Goal: Find specific page/section: Find specific page/section

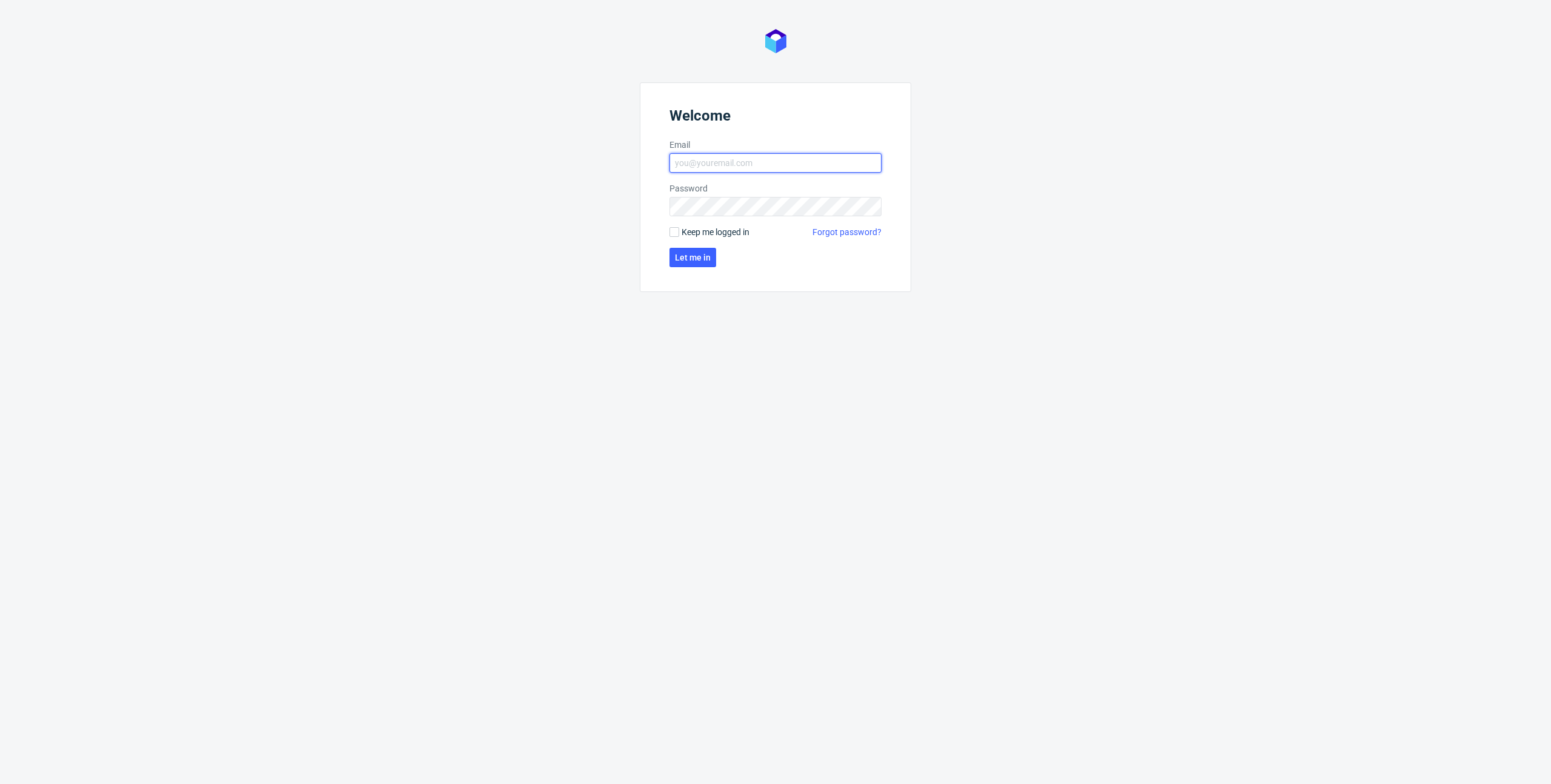
click at [687, 162] on input "Email" at bounding box center [776, 163] width 212 height 20
click at [723, 189] on form "Welcome Email [PERSON_NAME][EMAIL_ADDRESS][DOMAIN_NAME] Password Keep me logged…" at bounding box center [775, 187] width 271 height 210
type input "[PERSON_NAME][EMAIL_ADDRESS][DOMAIN_NAME]"
click at [698, 259] on span "Let me in" at bounding box center [693, 257] width 36 height 8
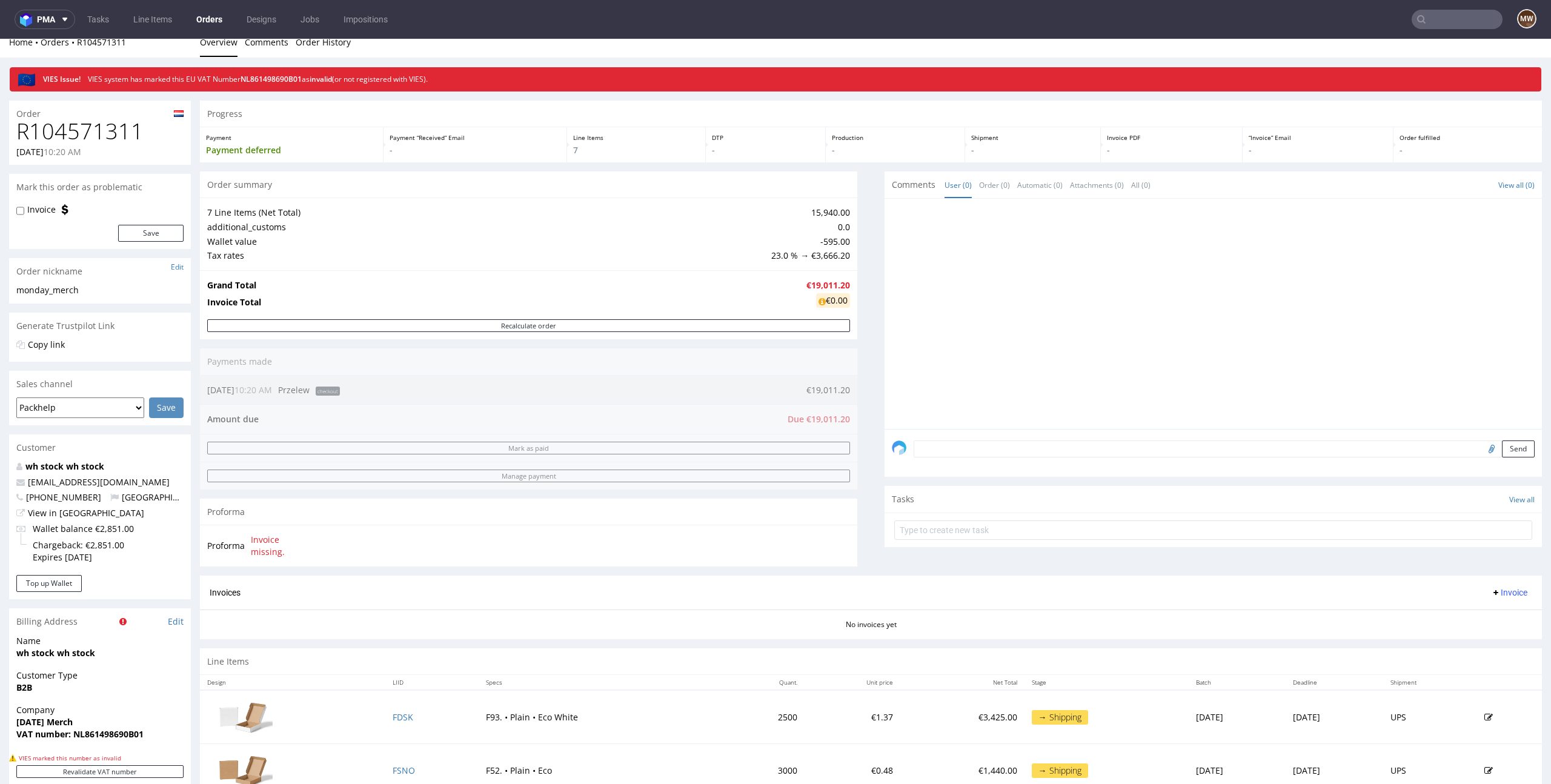
scroll to position [12, 0]
click at [813, 254] on td "23.0 % → €3,666.20" at bounding box center [809, 255] width 82 height 14
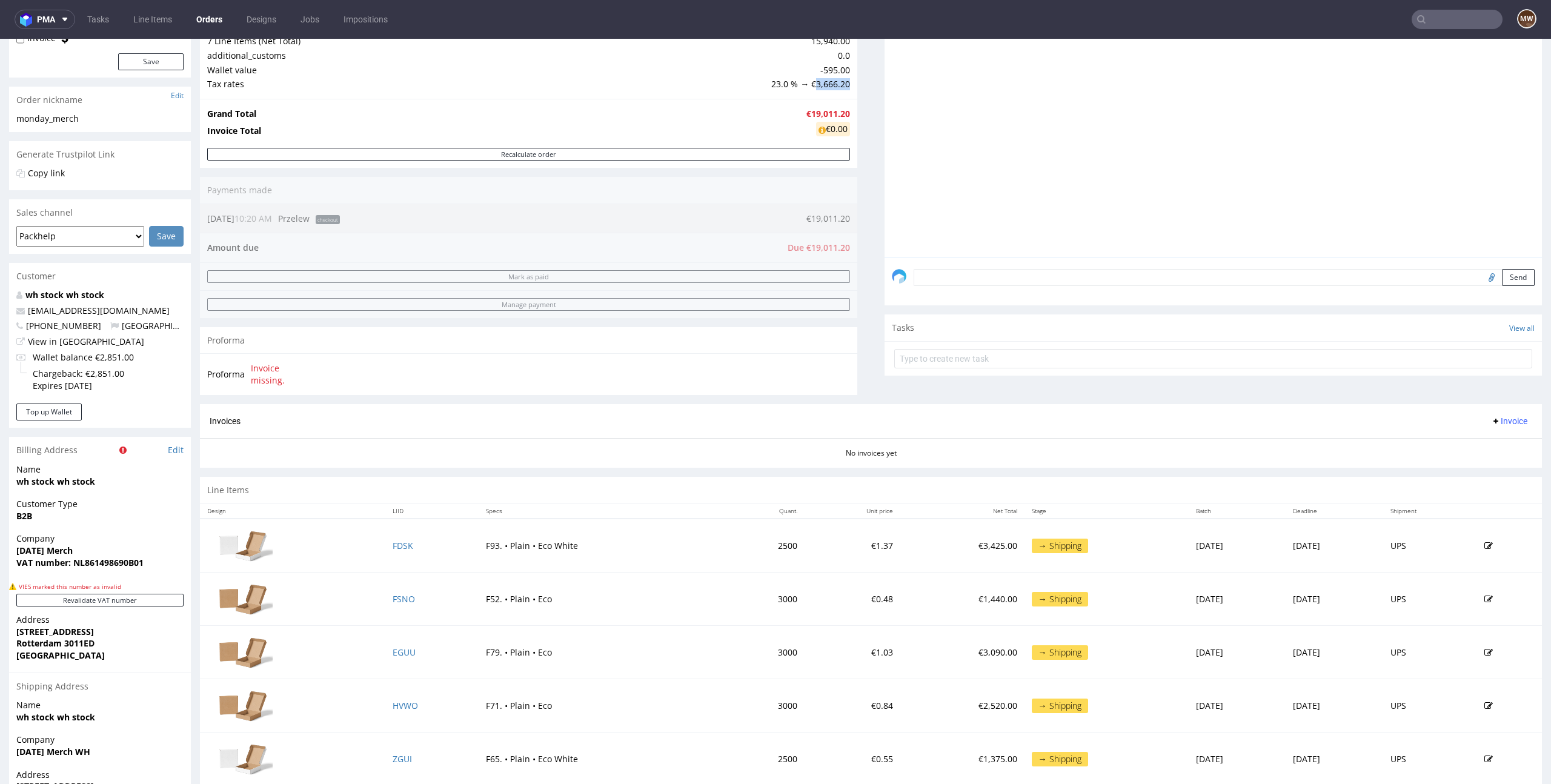
scroll to position [192, 0]
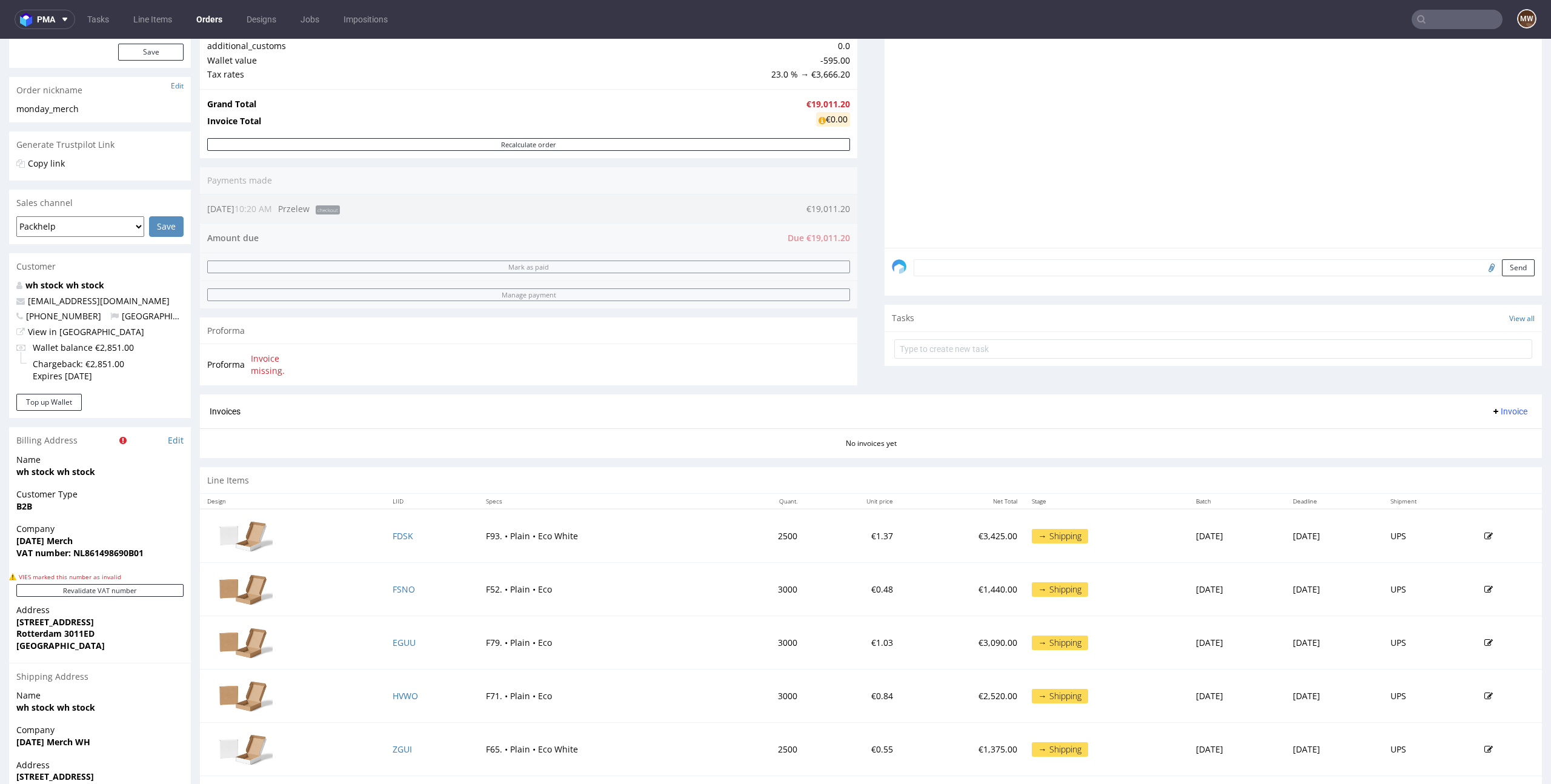
click at [48, 573] on span "VIES marked this number as invalid" at bounding box center [70, 577] width 102 height 8
click at [48, 574] on span "VIES marked this number as invalid" at bounding box center [70, 577] width 102 height 8
copy section "VIES marked this number as invalid Revalidate VAT number"
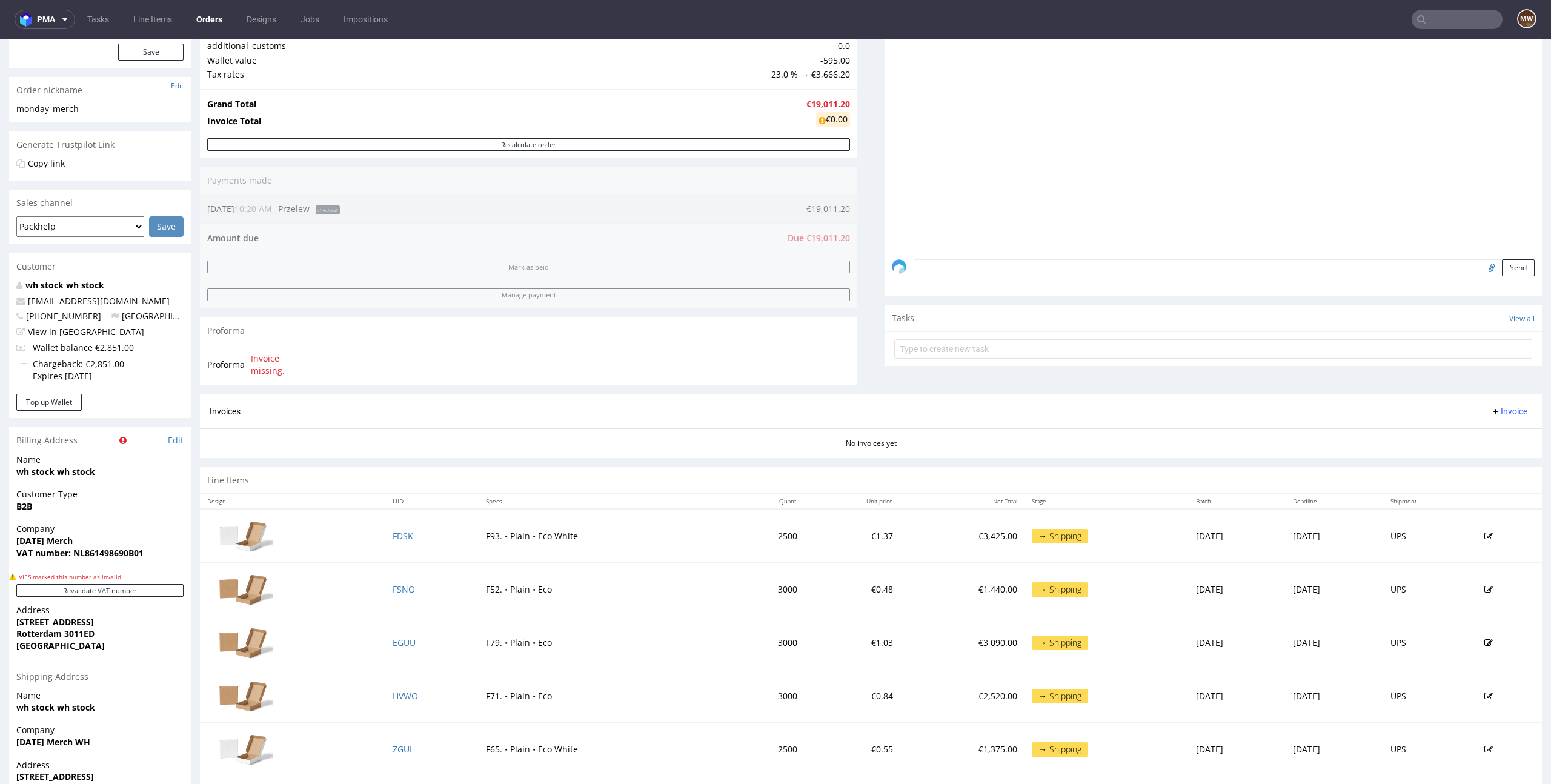
click at [101, 549] on strong "VAT number: NL861498690B01" at bounding box center [80, 552] width 127 height 11
click at [80, 555] on strong "VAT number: NL861498690B01" at bounding box center [80, 552] width 127 height 11
copy strong "NL861498690B01"
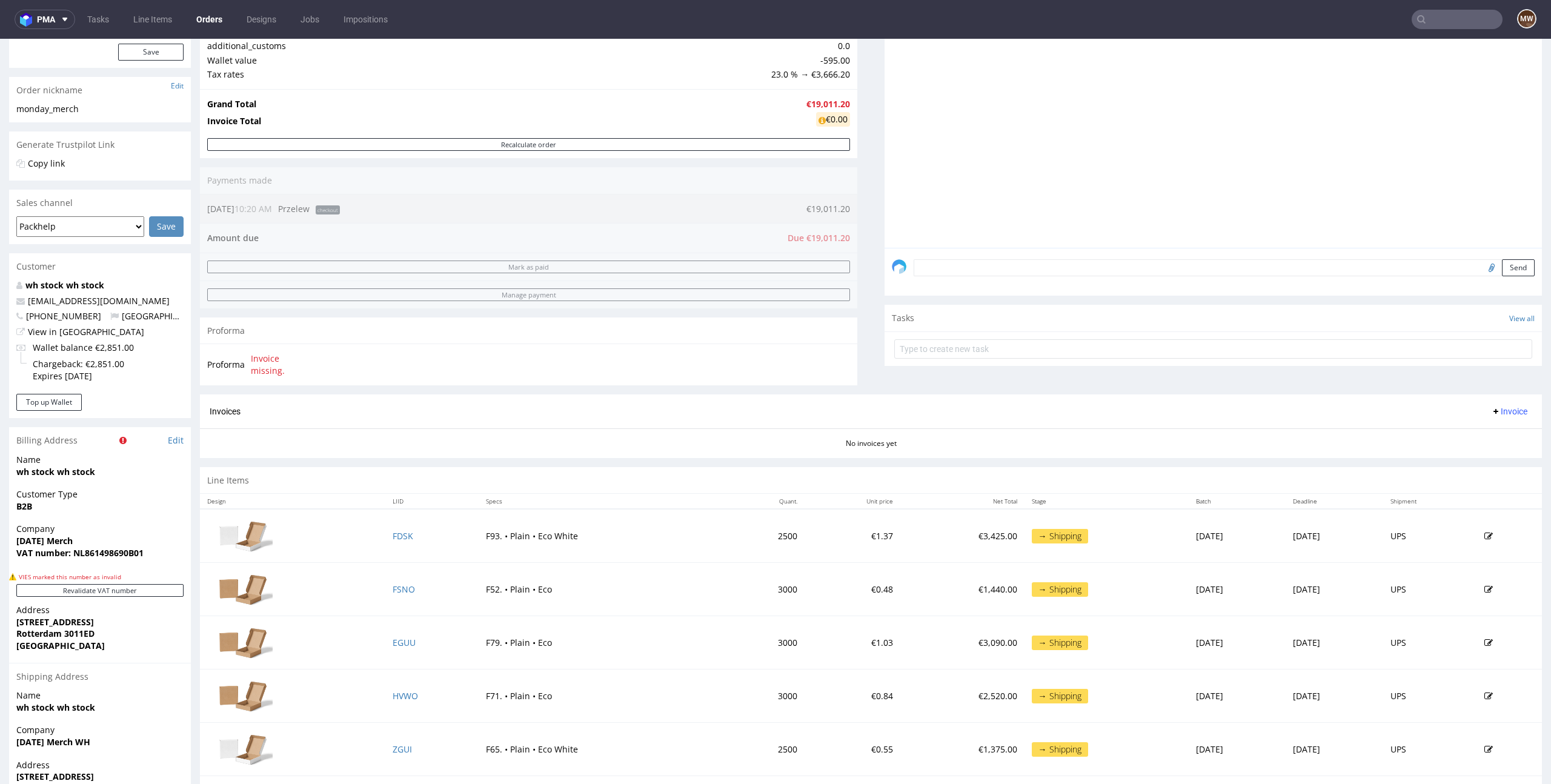
click at [50, 537] on strong "[DATE] Merch" at bounding box center [44, 540] width 56 height 11
copy strong "[DATE] Merch"
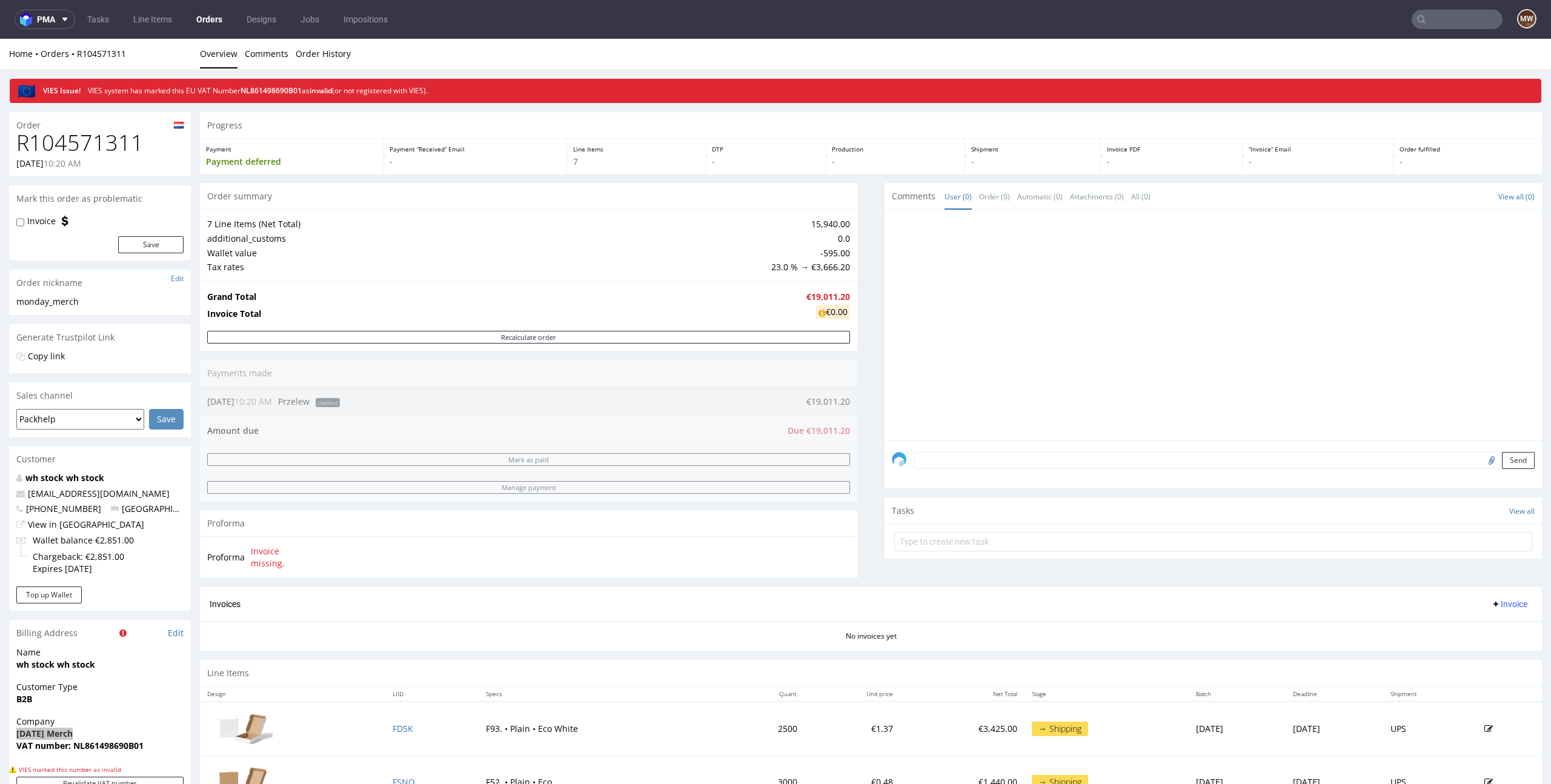
click at [1416, 29] on nav "pma Tasks Line Items Orders Designs Jobs Impositions MW" at bounding box center [775, 20] width 1551 height 39
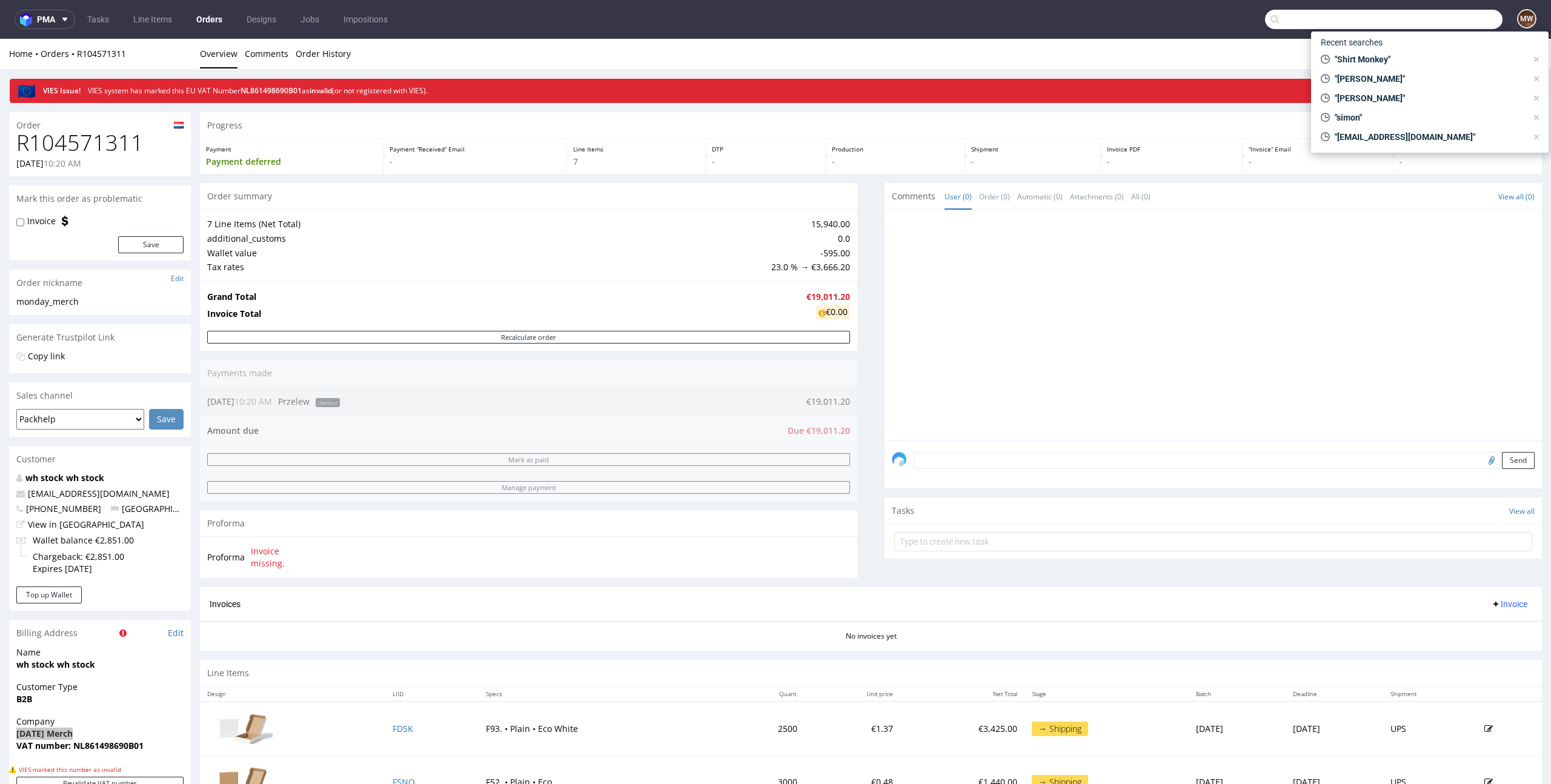
click at [1426, 20] on input "text" at bounding box center [1384, 20] width 238 height 20
paste input "[DATE] Merch"
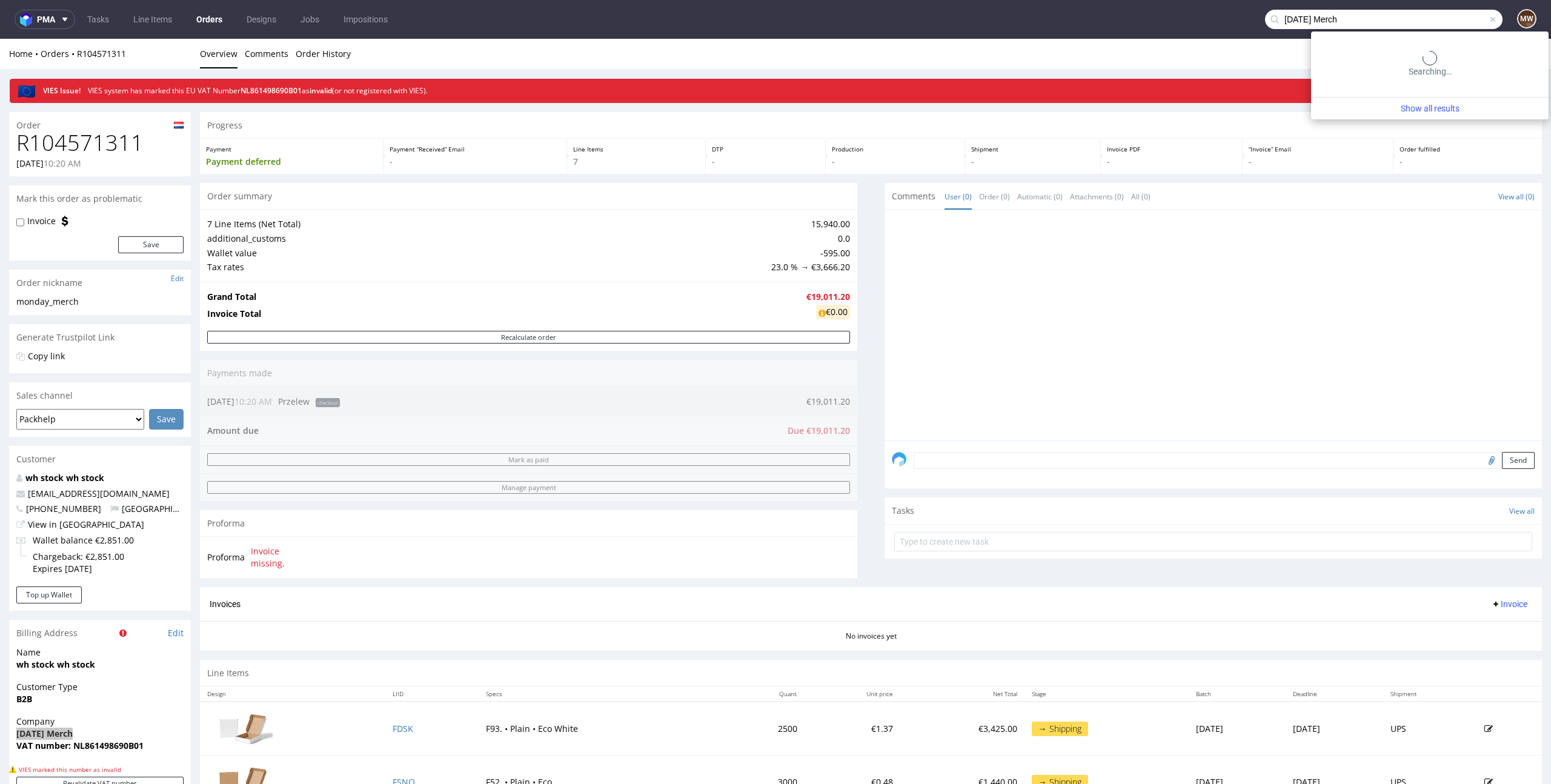
type input "[DATE] Merch"
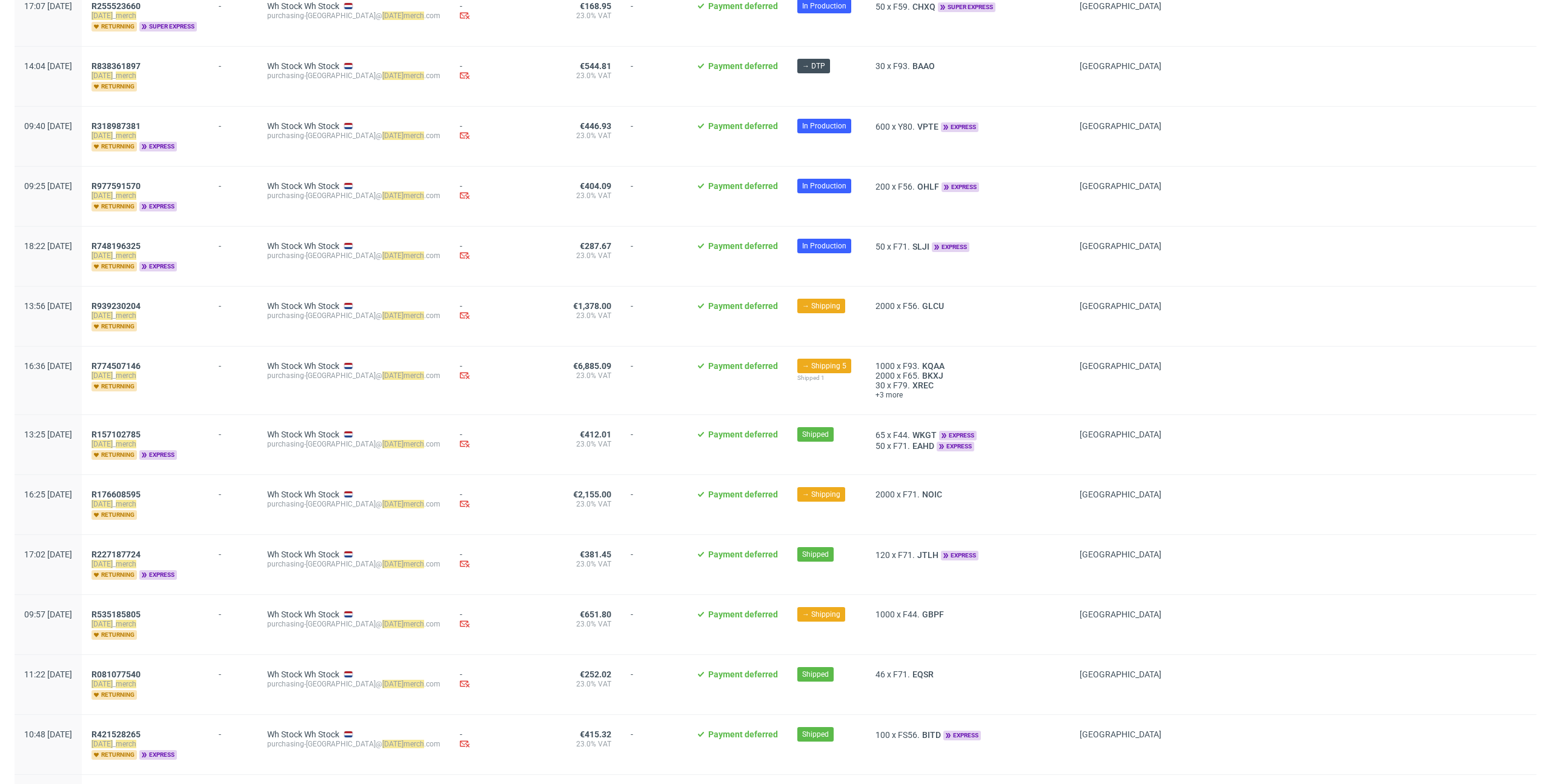
scroll to position [383, 0]
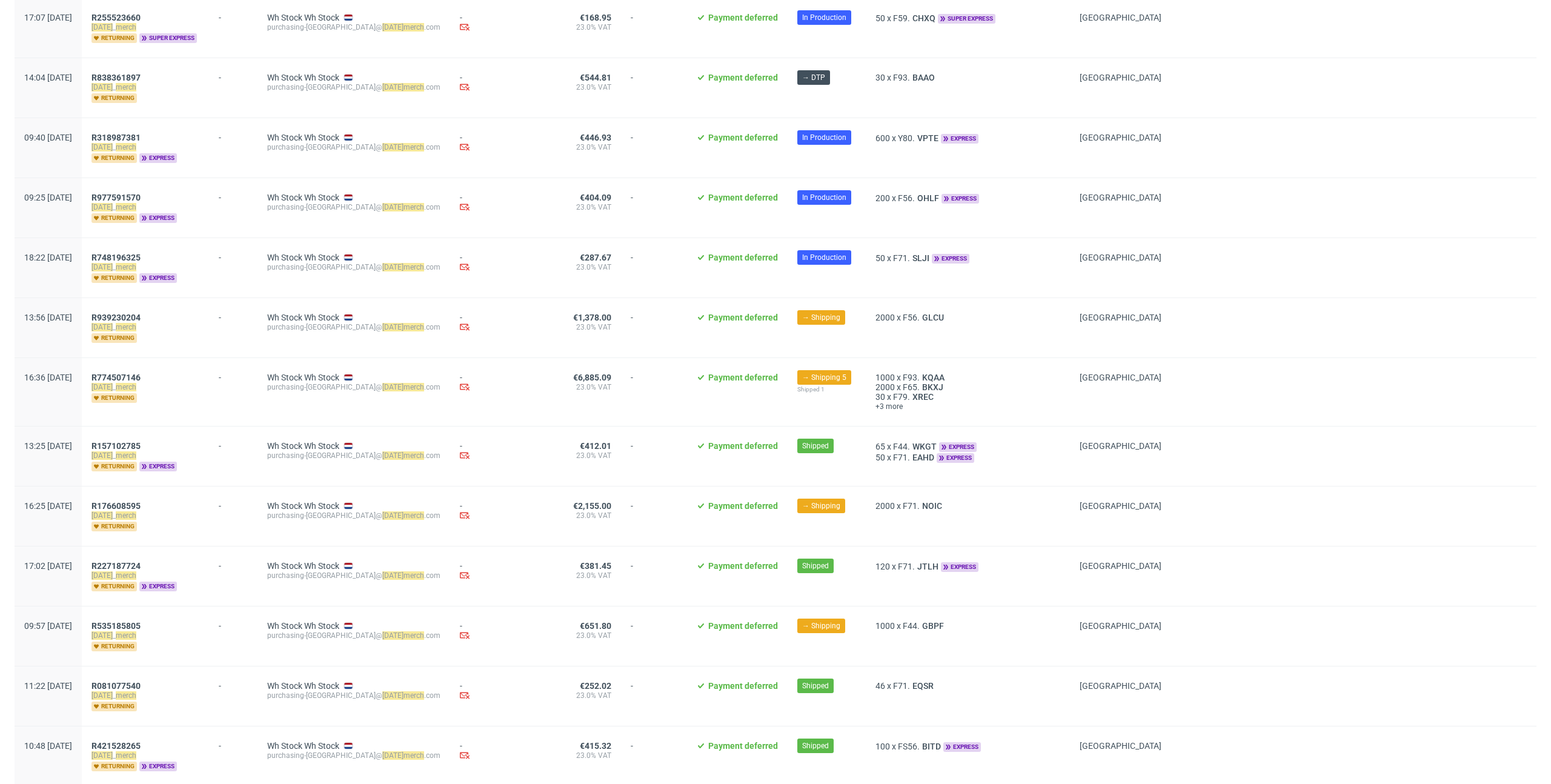
click at [590, 377] on span "€6,885.09" at bounding box center [592, 377] width 38 height 10
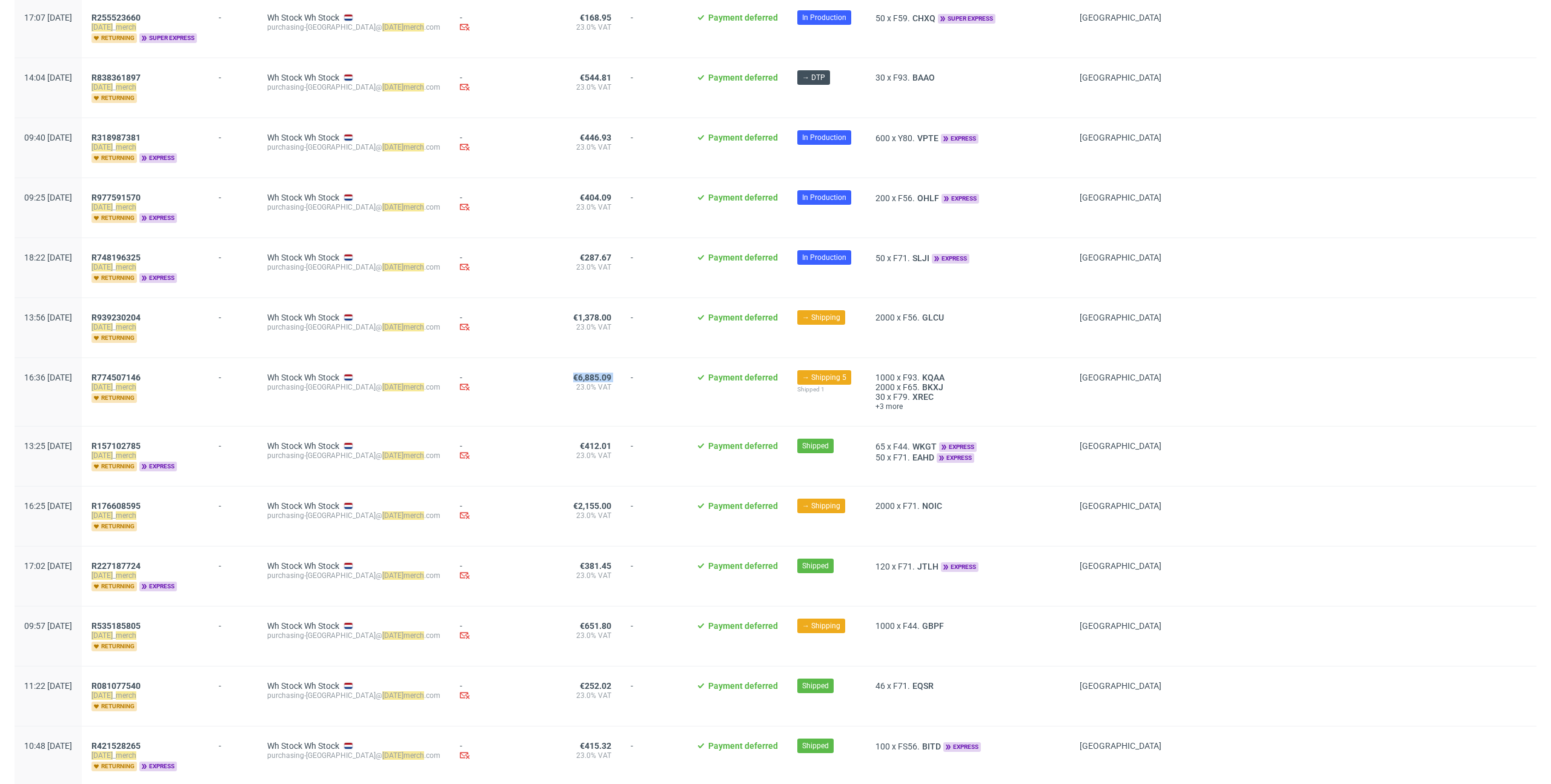
click at [577, 383] on span "23.0% VAT" at bounding box center [589, 387] width 44 height 10
click at [597, 373] on span "€6,885.09" at bounding box center [592, 377] width 38 height 10
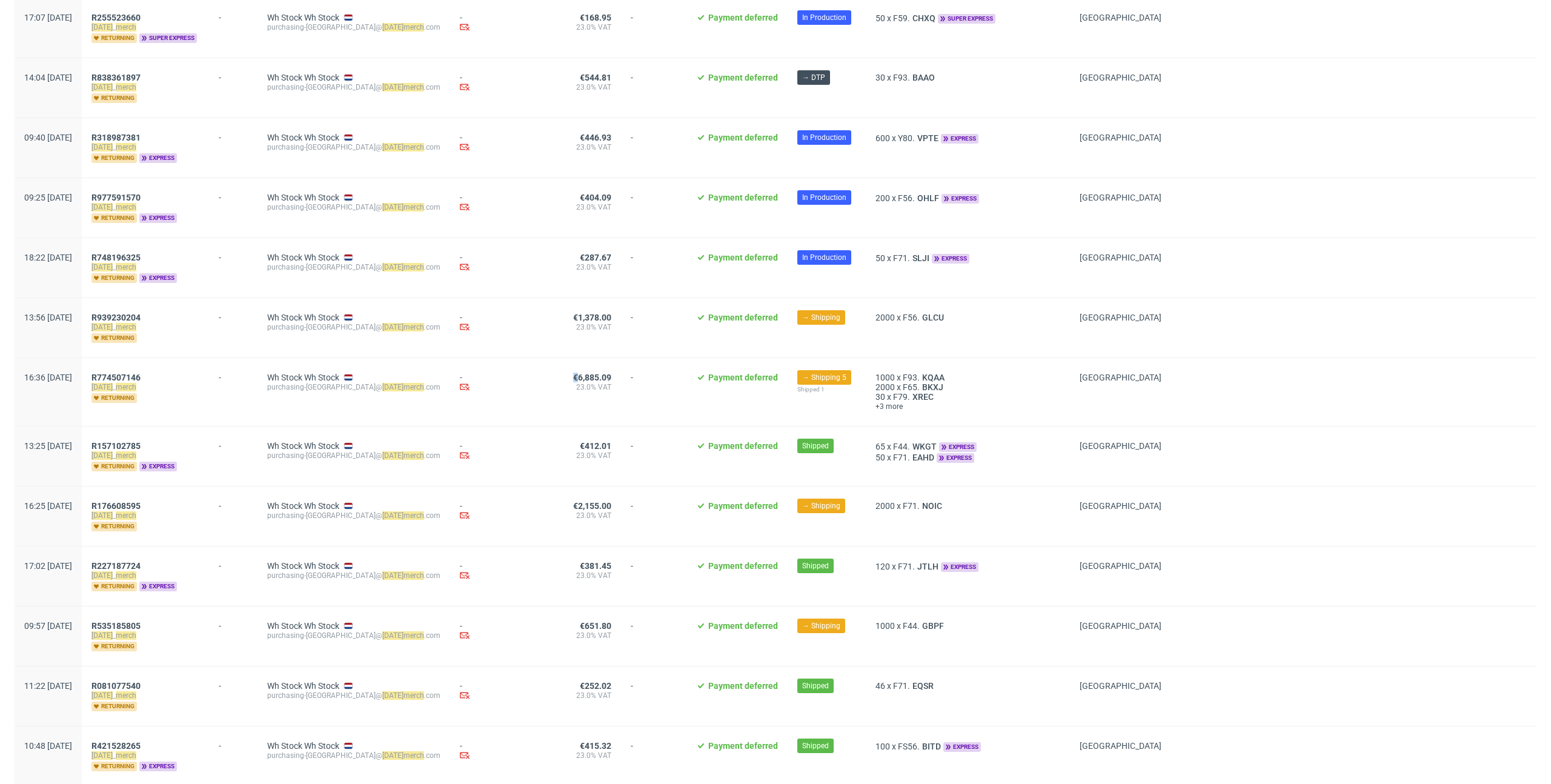
click at [597, 373] on span "€6,885.09" at bounding box center [592, 377] width 38 height 10
click at [597, 389] on span "€6,885.09 23.0% VAT" at bounding box center [589, 392] width 44 height 39
click at [580, 383] on span "23.0% VAT" at bounding box center [589, 387] width 44 height 10
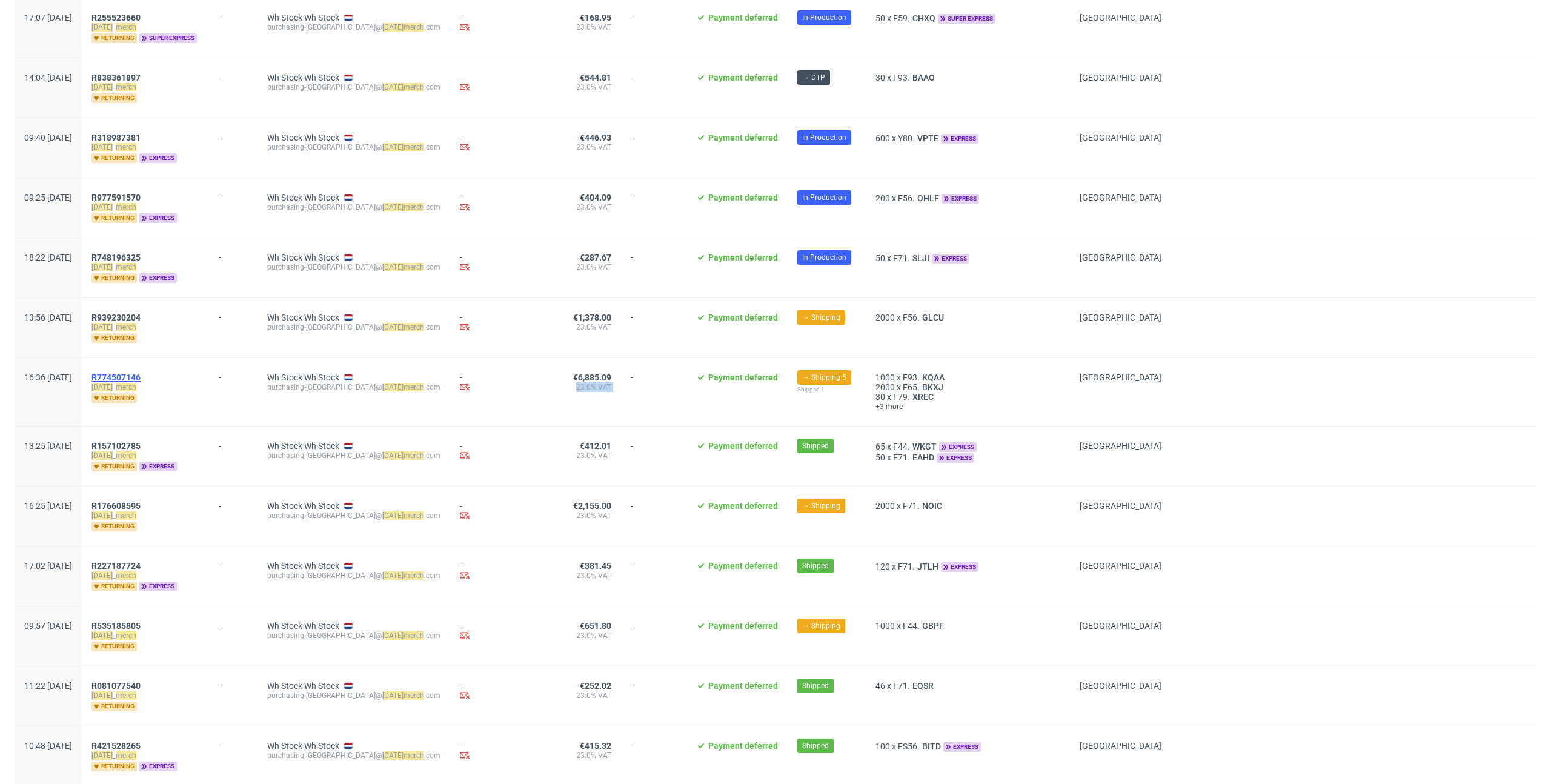
click at [141, 373] on span "R774507146" at bounding box center [116, 377] width 49 height 10
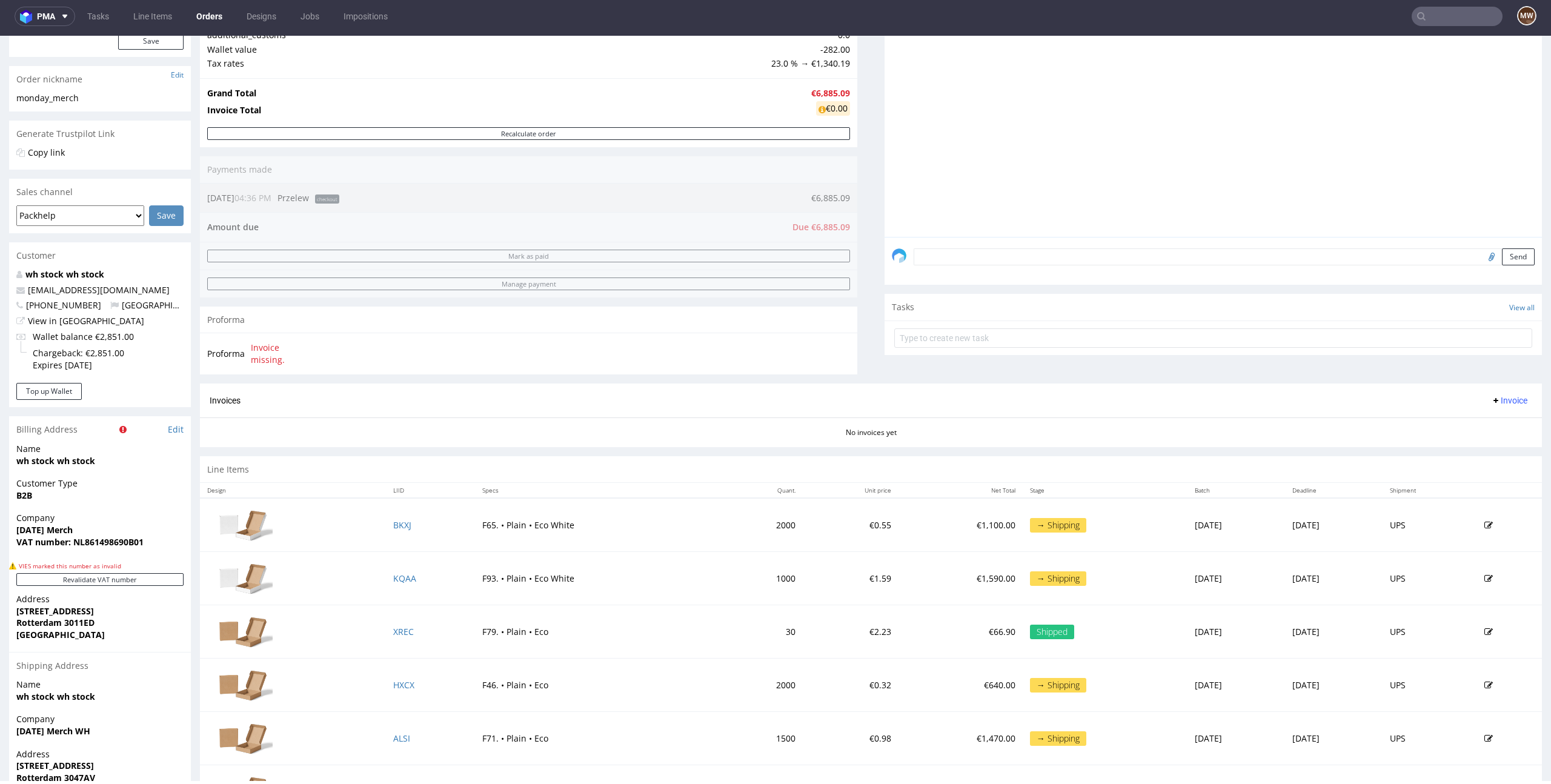
scroll to position [295, 0]
